Goal: Navigation & Orientation: Find specific page/section

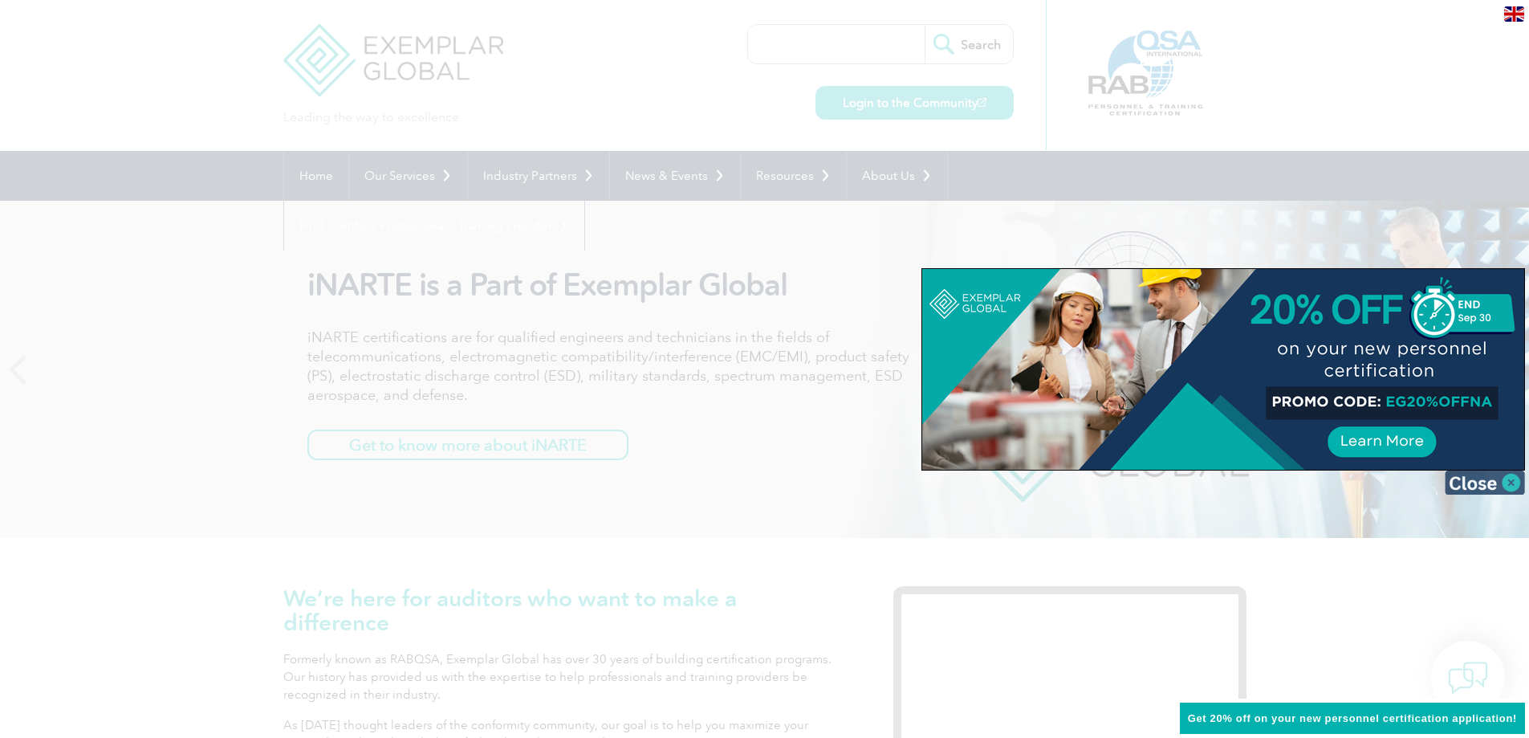
click at [1481, 478] on img at bounding box center [1485, 482] width 80 height 24
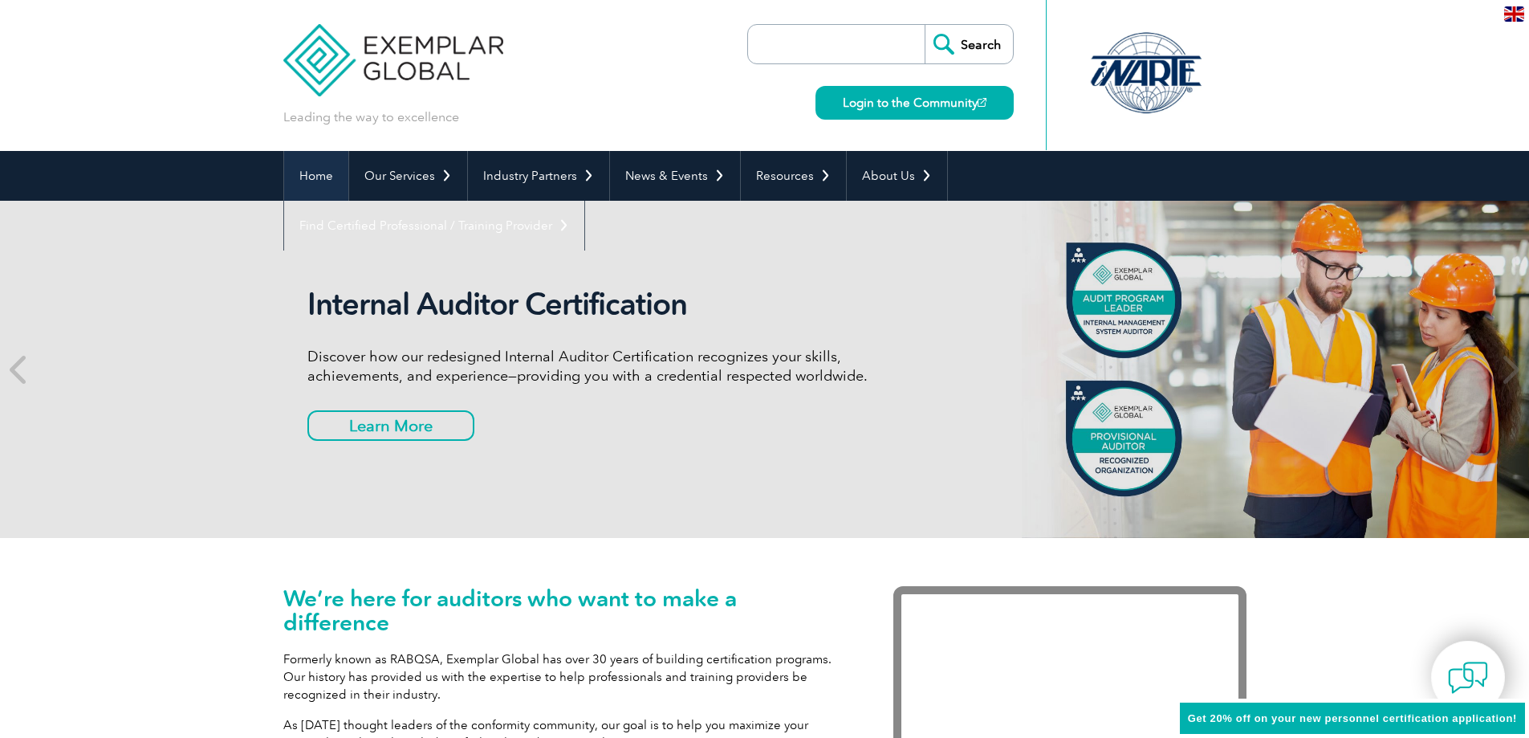
click at [329, 168] on link "Home" at bounding box center [316, 176] width 64 height 50
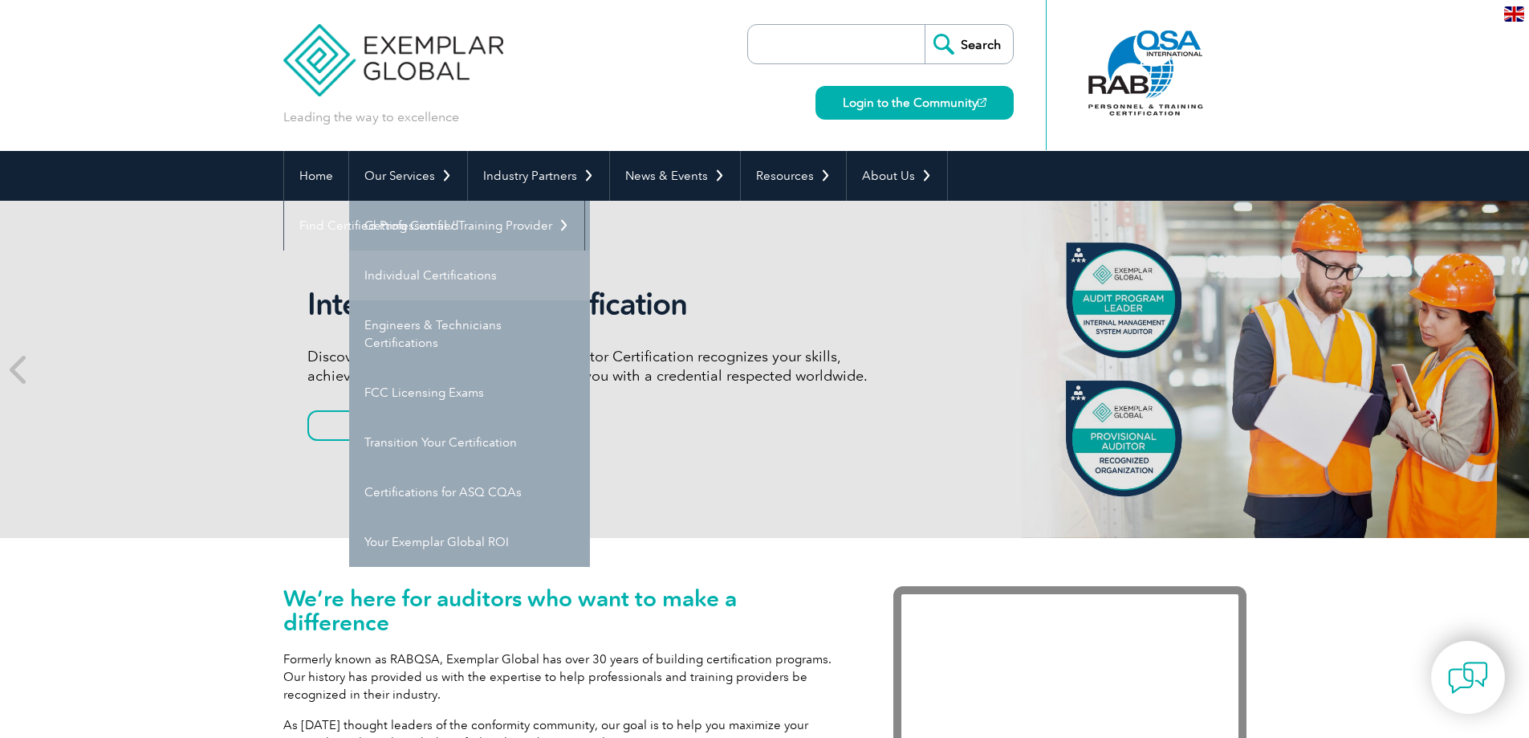
click at [518, 270] on link "Individual Certifications" at bounding box center [469, 275] width 241 height 50
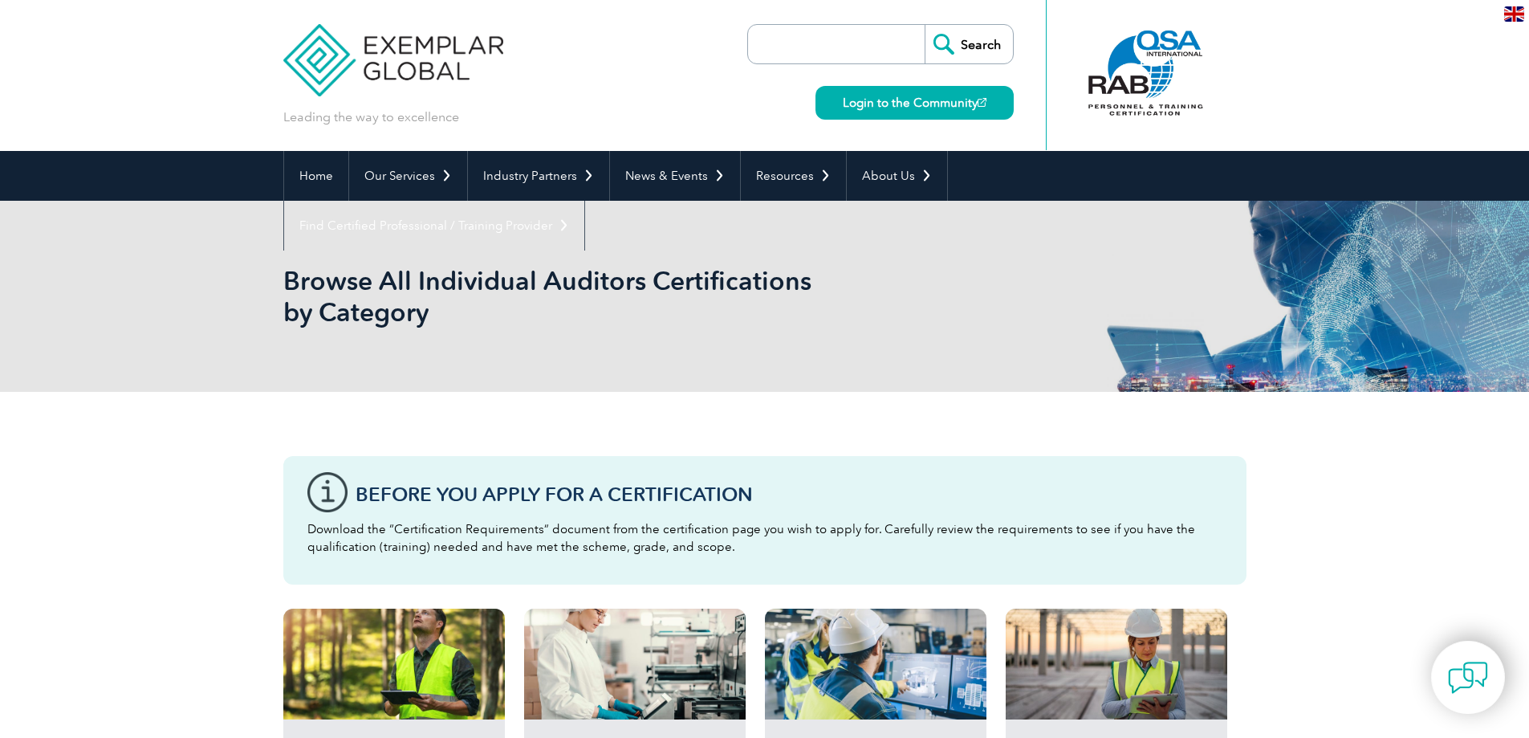
click at [295, 495] on div "Before You Apply For a Certification Download the “Certification Requirements” …" at bounding box center [764, 520] width 963 height 128
click at [334, 73] on img at bounding box center [393, 48] width 221 height 96
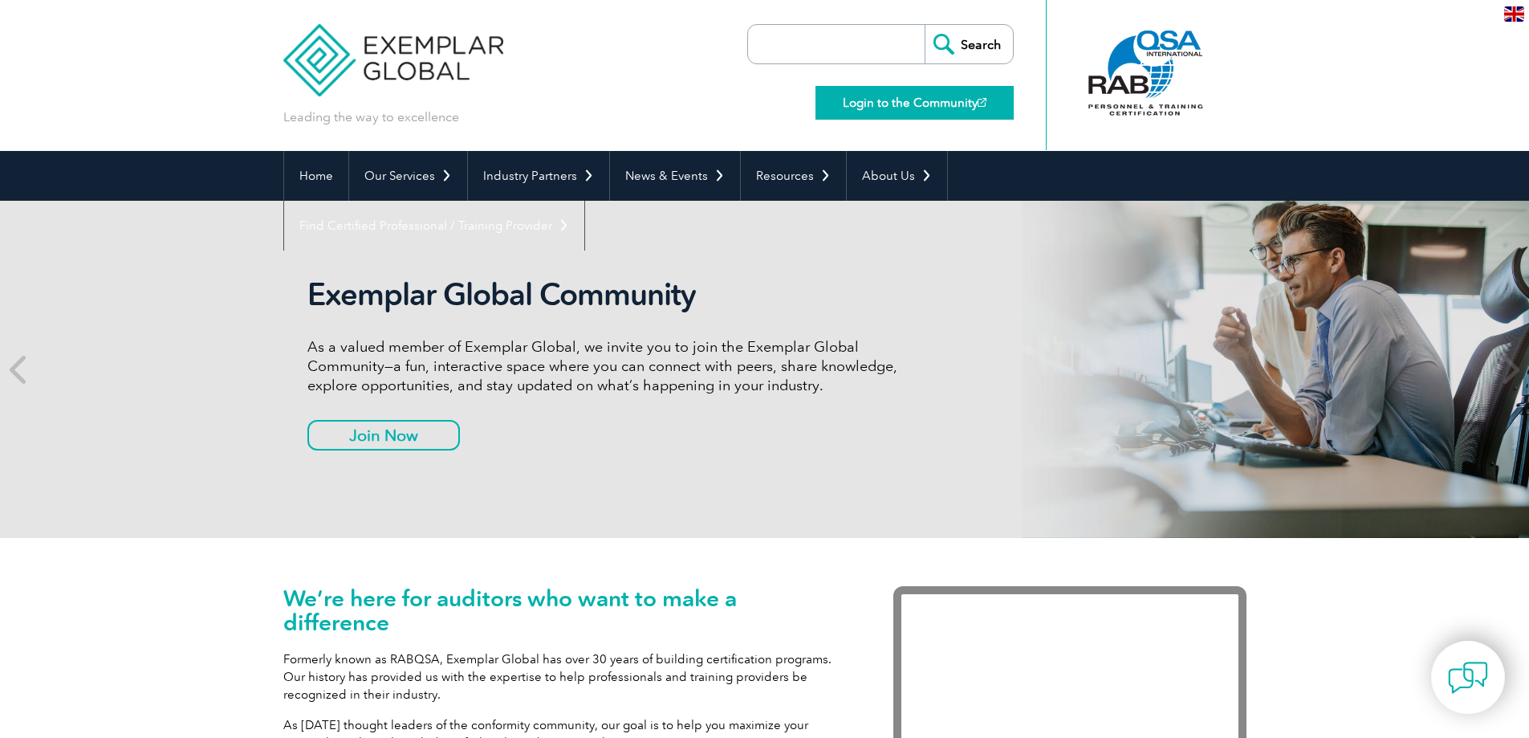
click at [905, 103] on link "Login to the Community" at bounding box center [914, 103] width 198 height 34
